Goal: Share content

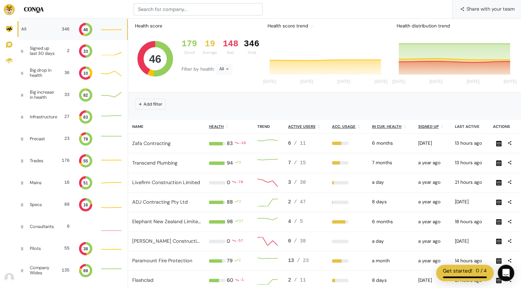
click at [479, 4] on span "Share with your team" at bounding box center [491, 9] width 48 height 18
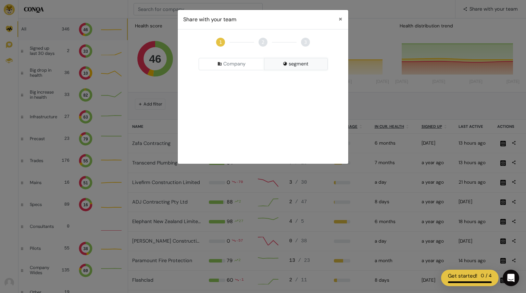
click at [296, 64] on button "segment" at bounding box center [296, 64] width 64 height 12
click at [277, 85] on div "Pick a Segment" at bounding box center [263, 82] width 129 height 12
click at [267, 95] on input at bounding box center [263, 95] width 126 height 12
type input "0"
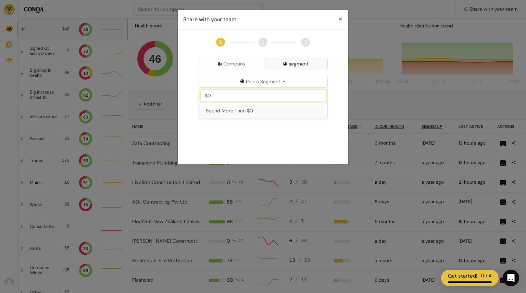
type input "$0"
click at [254, 113] on button "Spend More Than $0" at bounding box center [263, 111] width 128 height 16
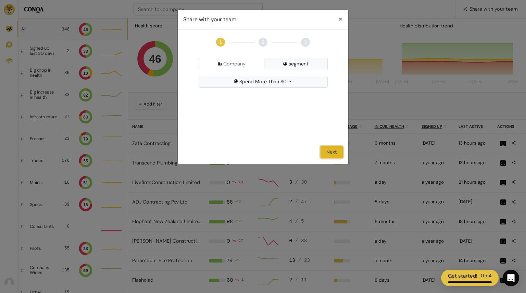
click at [336, 156] on button "Next" at bounding box center [332, 152] width 22 height 12
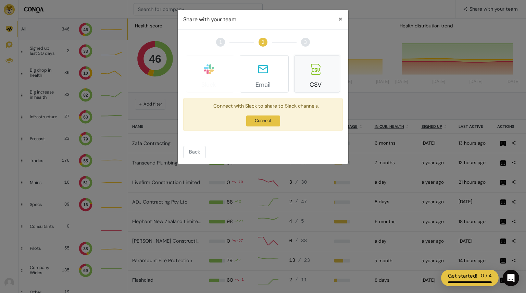
click at [318, 69] on icon at bounding box center [316, 69] width 10 height 11
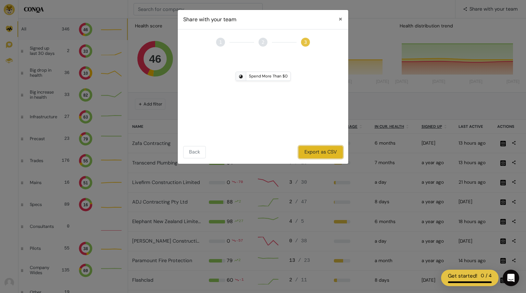
click at [318, 154] on button "Export as CSV" at bounding box center [321, 152] width 44 height 12
